Goal: Communication & Community: Ask a question

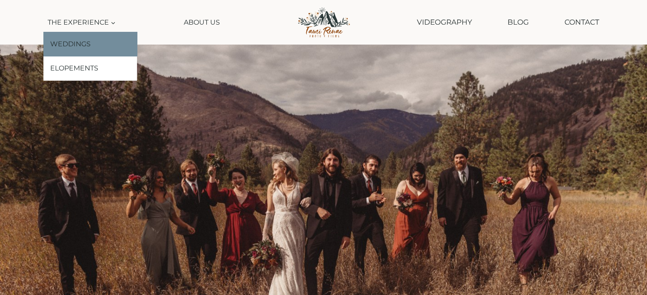
click at [82, 40] on link "Weddings" at bounding box center [90, 44] width 94 height 25
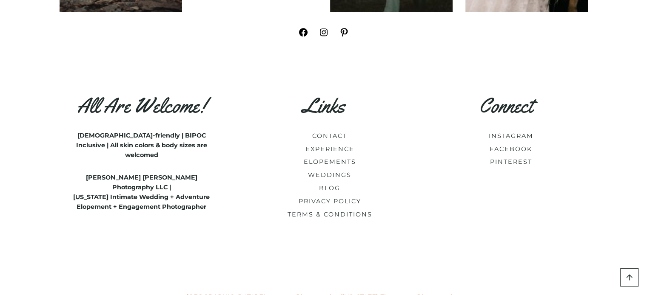
scroll to position [3902, 0]
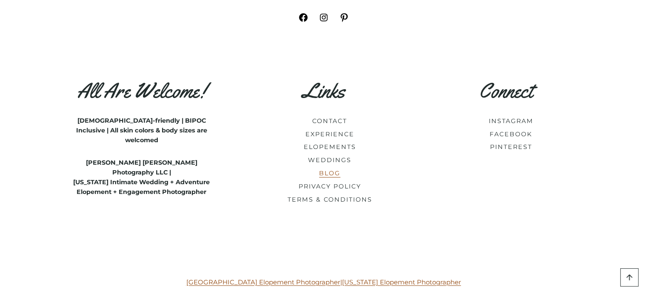
click at [333, 177] on link "BLOG" at bounding box center [329, 174] width 21 height 8
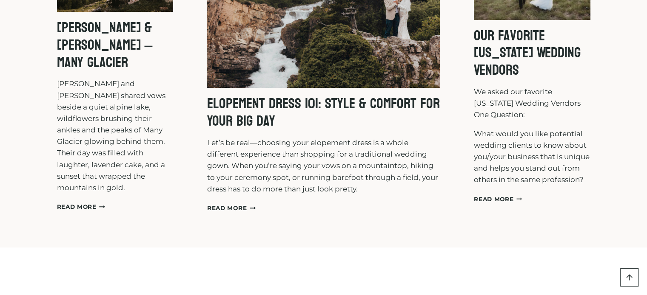
scroll to position [232, 0]
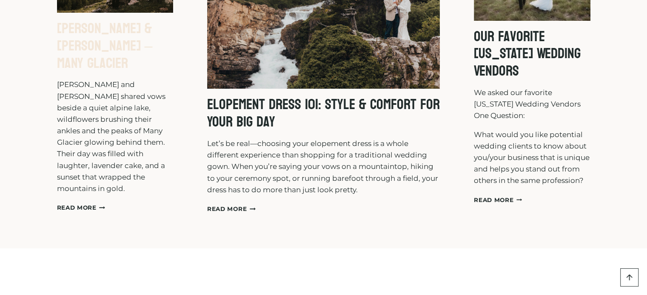
click at [107, 57] on link "Zoe & Jonathan – Many Glacier" at bounding box center [105, 45] width 96 height 61
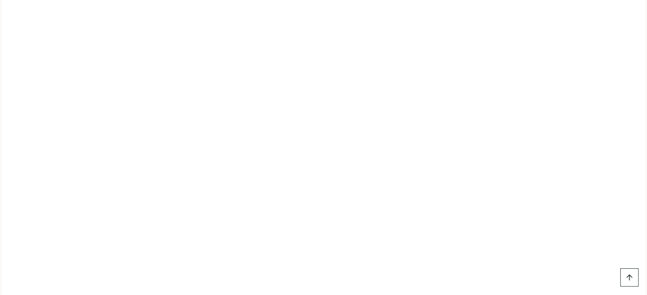
scroll to position [6246, 0]
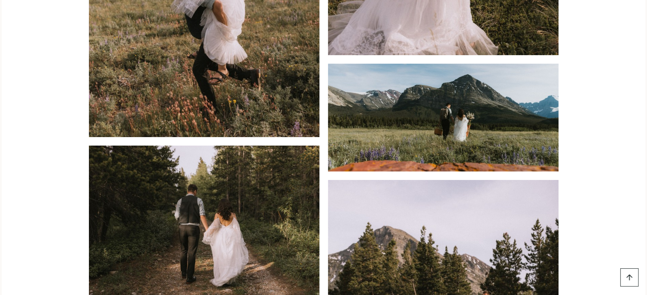
click at [628, 280] on link "Scroll to top" at bounding box center [629, 278] width 18 height 18
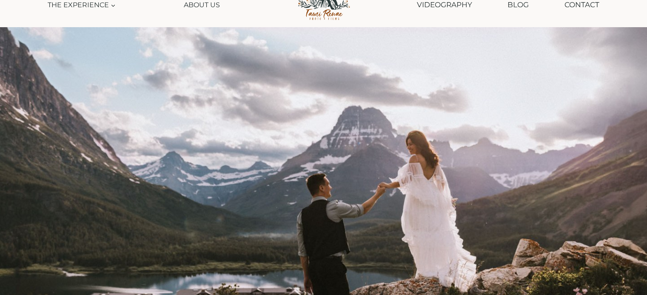
scroll to position [0, 0]
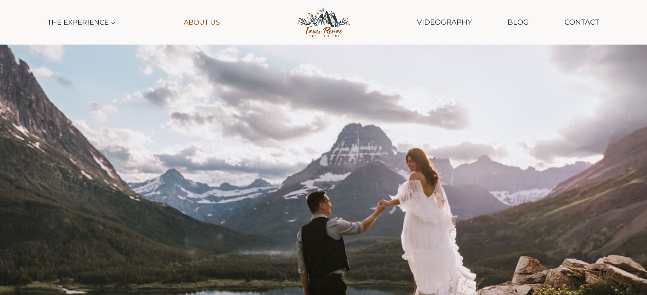
click at [192, 21] on link "About Us" at bounding box center [202, 22] width 44 height 19
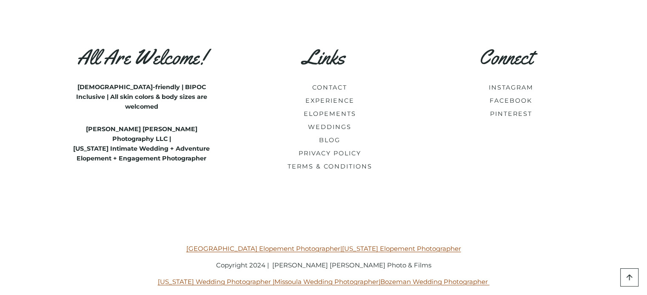
scroll to position [3649, 0]
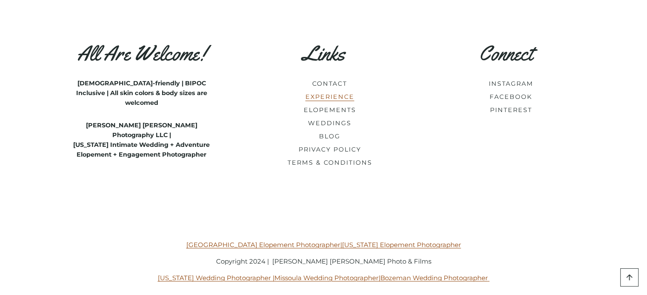
click at [332, 93] on link "EXPERIENCE" at bounding box center [329, 97] width 49 height 8
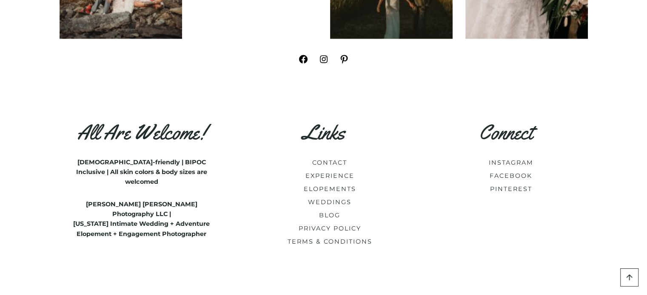
scroll to position [4637, 0]
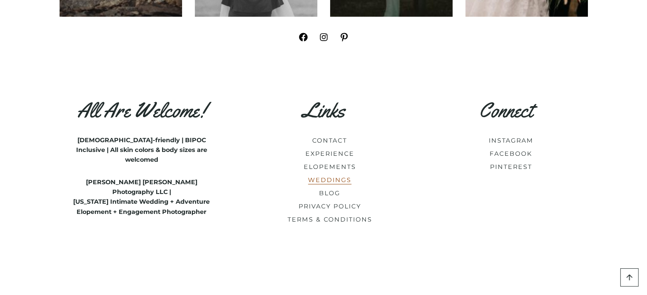
click at [339, 176] on link "WEDDINGS" at bounding box center [329, 180] width 43 height 8
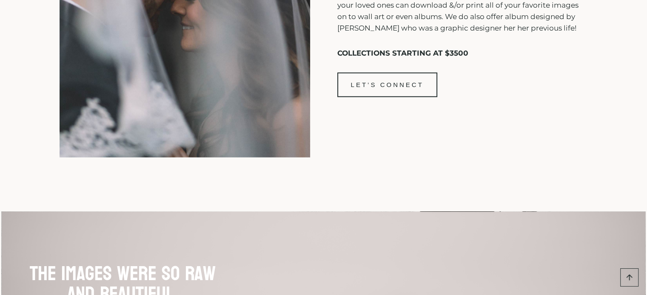
scroll to position [2378, 0]
click at [381, 91] on span "LET’S CONNECT" at bounding box center [387, 85] width 73 height 10
click at [375, 91] on span "LET’S CONNECT" at bounding box center [387, 85] width 73 height 10
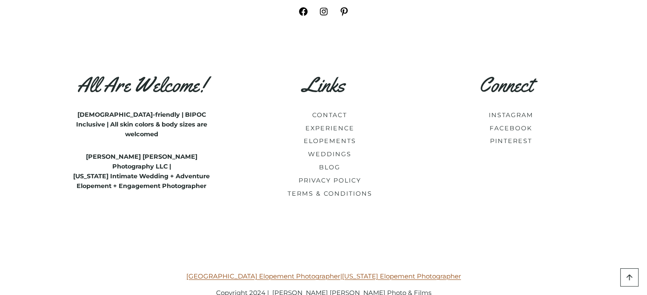
scroll to position [3758, 0]
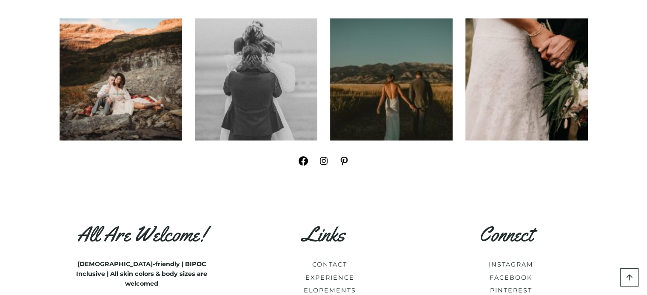
click at [306, 166] on icon at bounding box center [302, 160] width 9 height 9
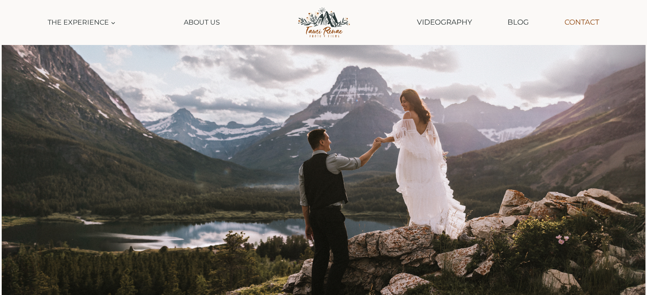
click at [579, 27] on link "Contact" at bounding box center [581, 22] width 43 height 22
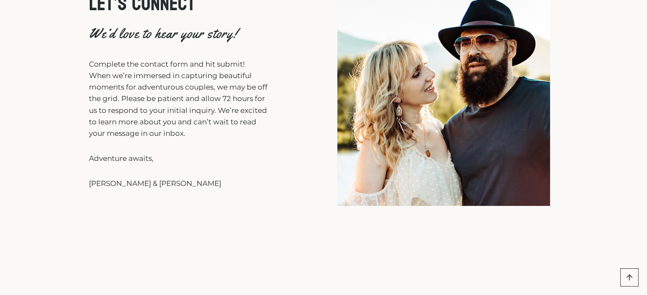
scroll to position [69, 0]
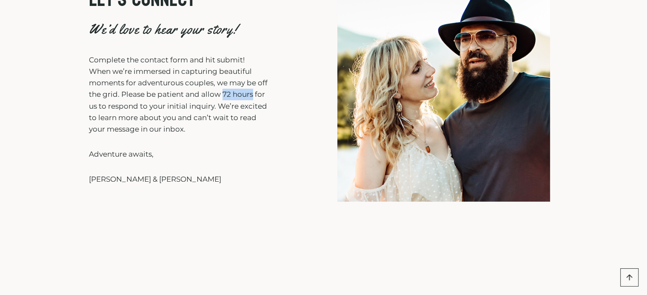
drag, startPoint x: 235, startPoint y: 94, endPoint x: 266, endPoint y: 98, distance: 31.3
click at [266, 98] on p "Complete the contact form and hit submit! When we’re immersed in capturing beau…" at bounding box center [178, 94] width 179 height 81
click at [248, 178] on p "Tami & Matt" at bounding box center [178, 179] width 179 height 11
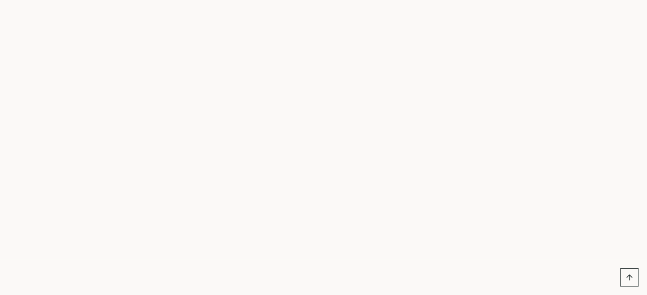
scroll to position [459, 0]
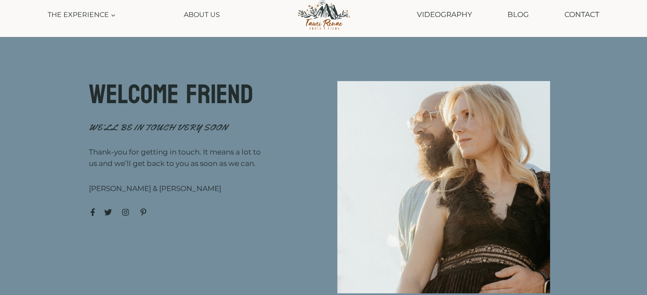
scroll to position [8, 0]
